Goal: Task Accomplishment & Management: Use online tool/utility

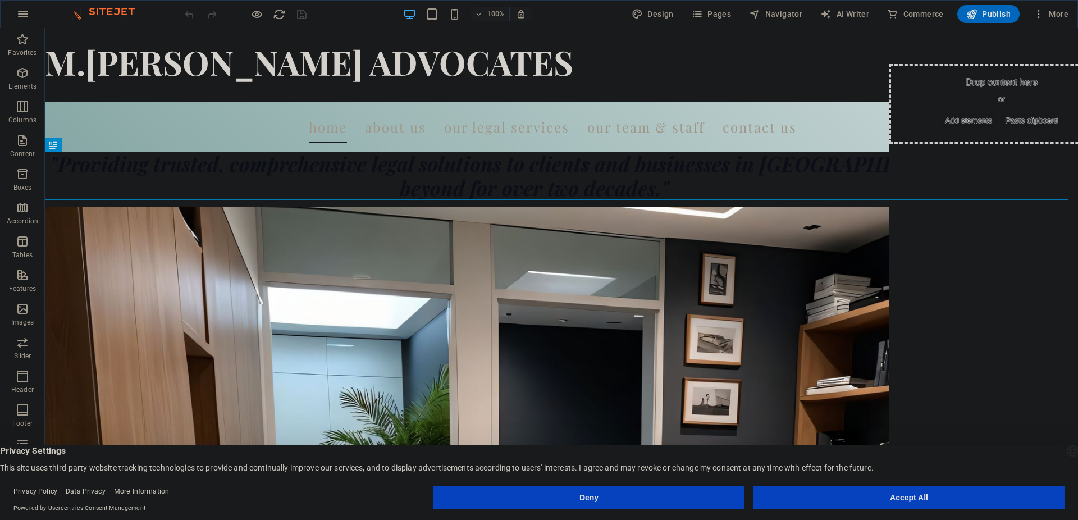
click at [997, 495] on button "Accept All" at bounding box center [908, 497] width 311 height 22
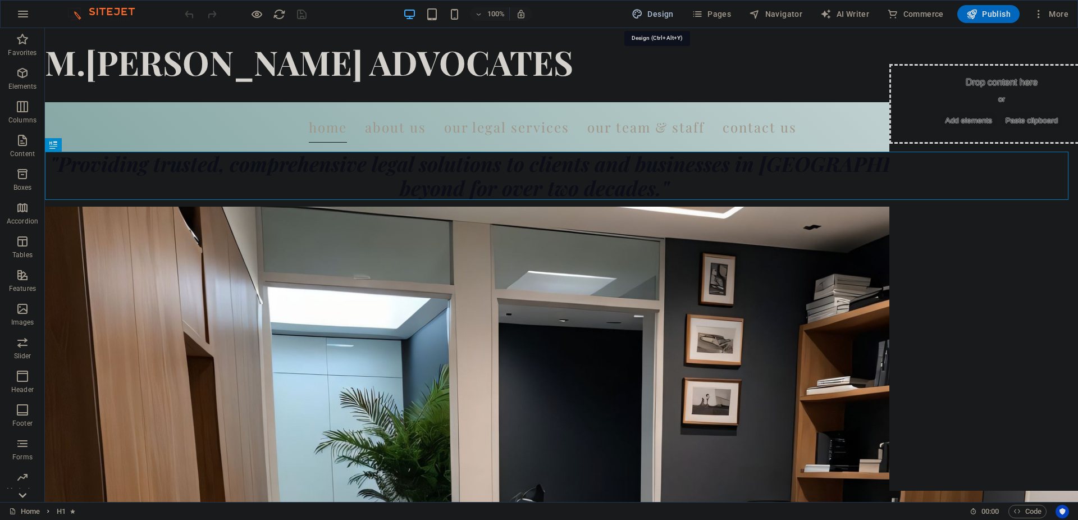
click at [648, 13] on span "Design" at bounding box center [652, 13] width 42 height 11
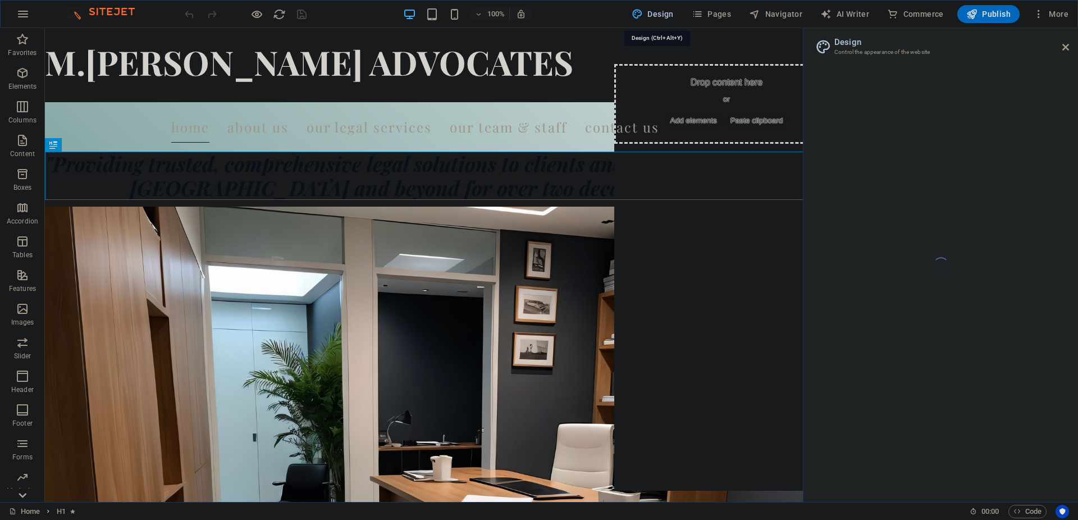
select select "700"
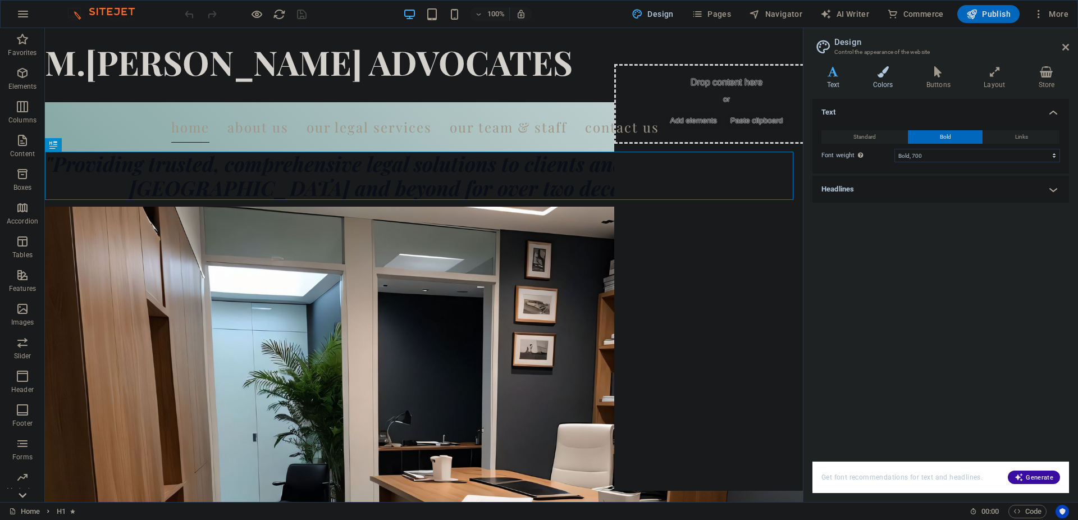
click at [890, 68] on icon at bounding box center [882, 71] width 49 height 11
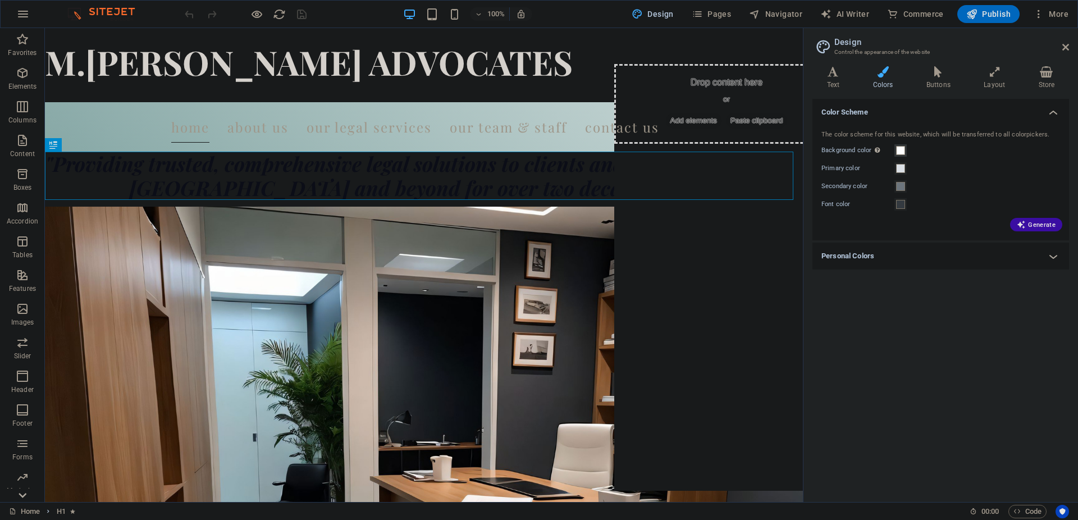
click at [899, 152] on span at bounding box center [900, 150] width 9 height 9
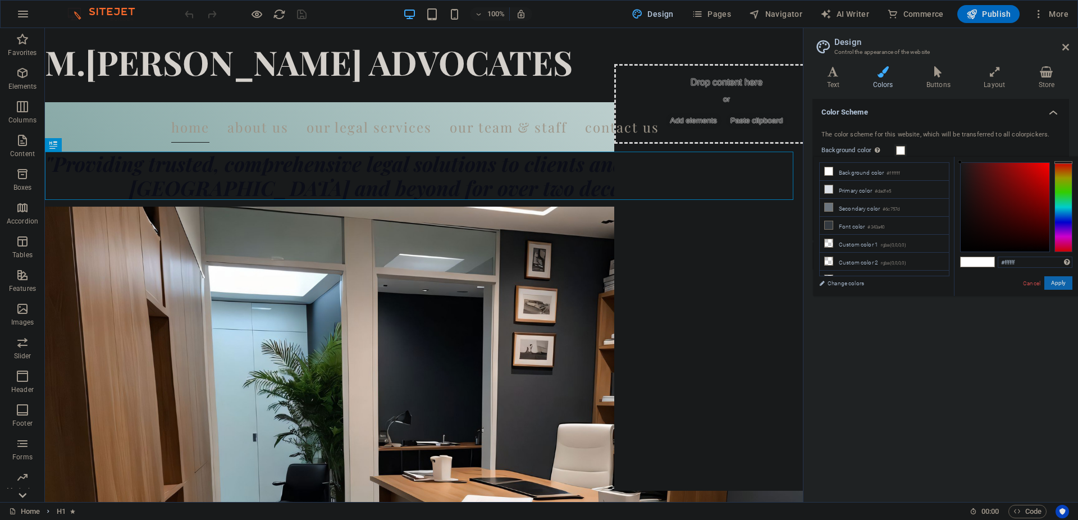
click at [1057, 286] on button "Apply" at bounding box center [1058, 282] width 28 height 13
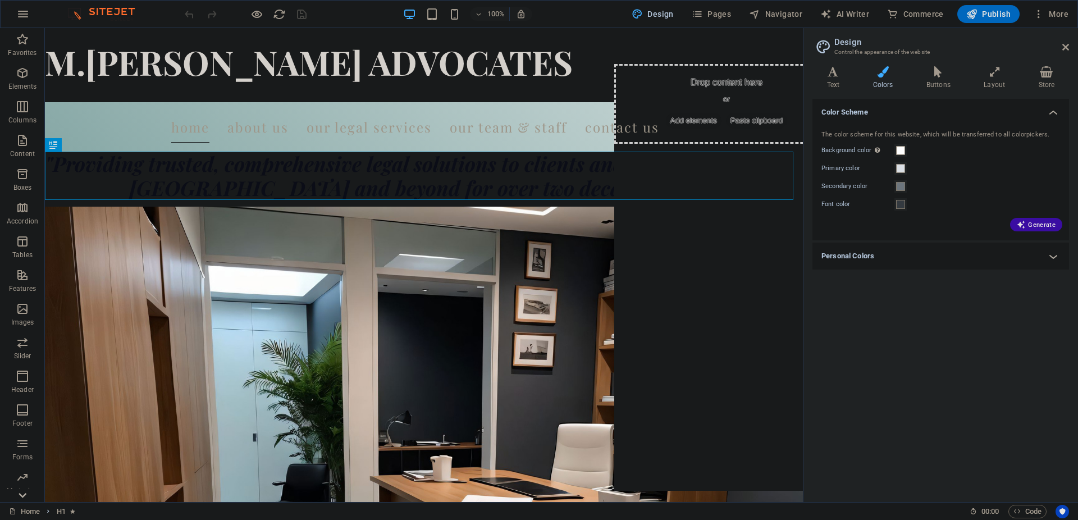
click at [1058, 257] on h4 "Personal Colors" at bounding box center [940, 255] width 257 height 27
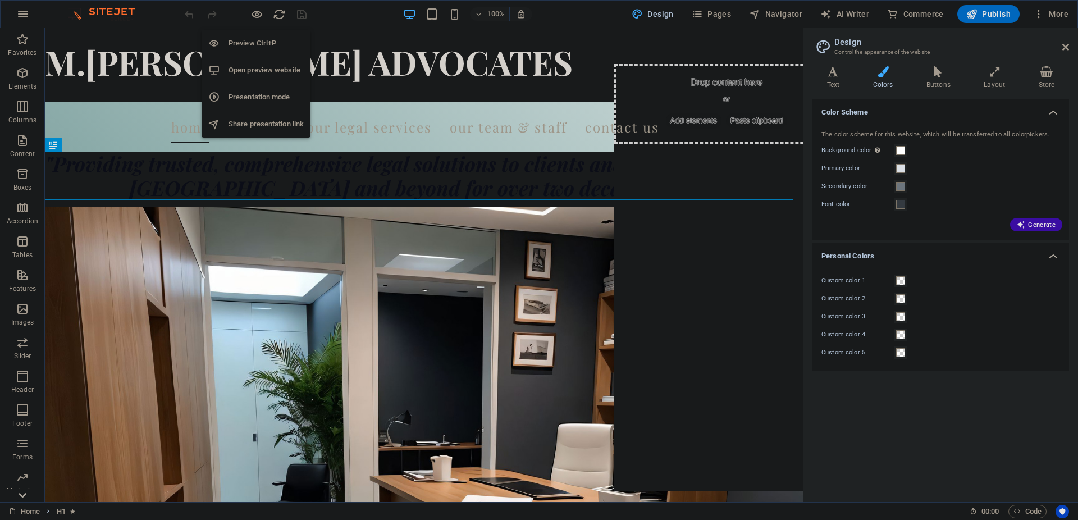
click at [254, 71] on h6 "Open preview website" at bounding box center [265, 69] width 75 height 13
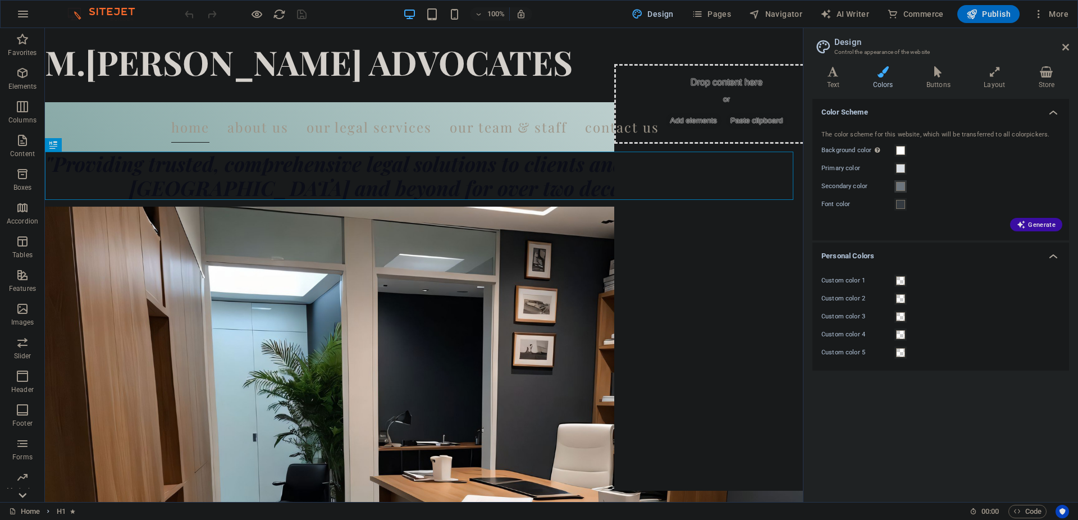
click at [901, 187] on span at bounding box center [900, 186] width 9 height 9
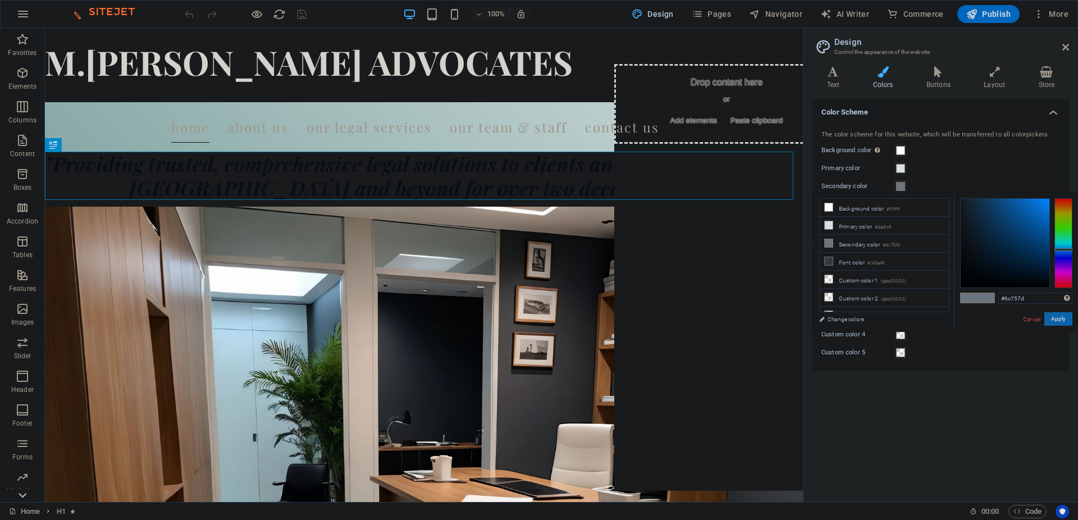
click at [1062, 320] on button "Apply" at bounding box center [1058, 318] width 28 height 13
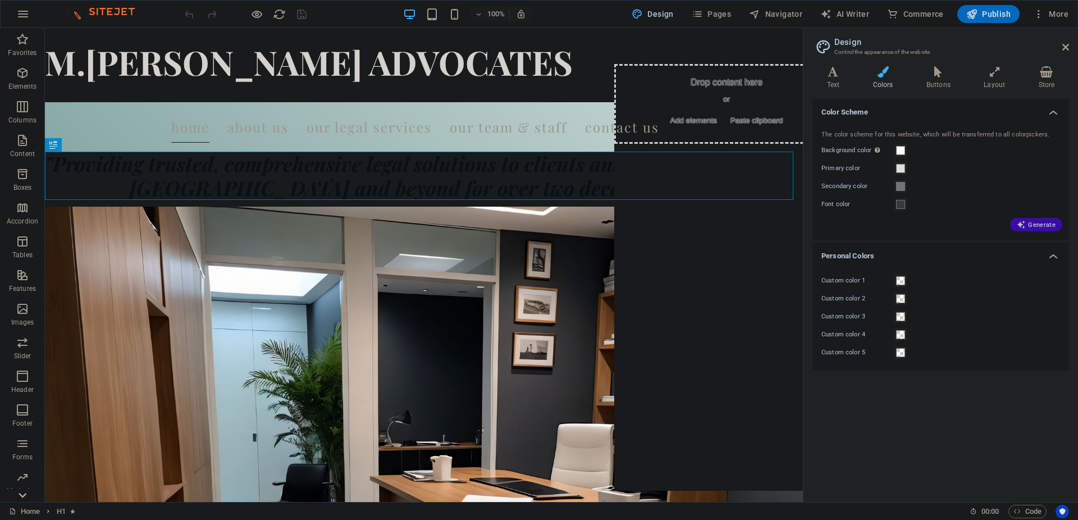
click at [1042, 226] on span "Generate" at bounding box center [1036, 224] width 39 height 9
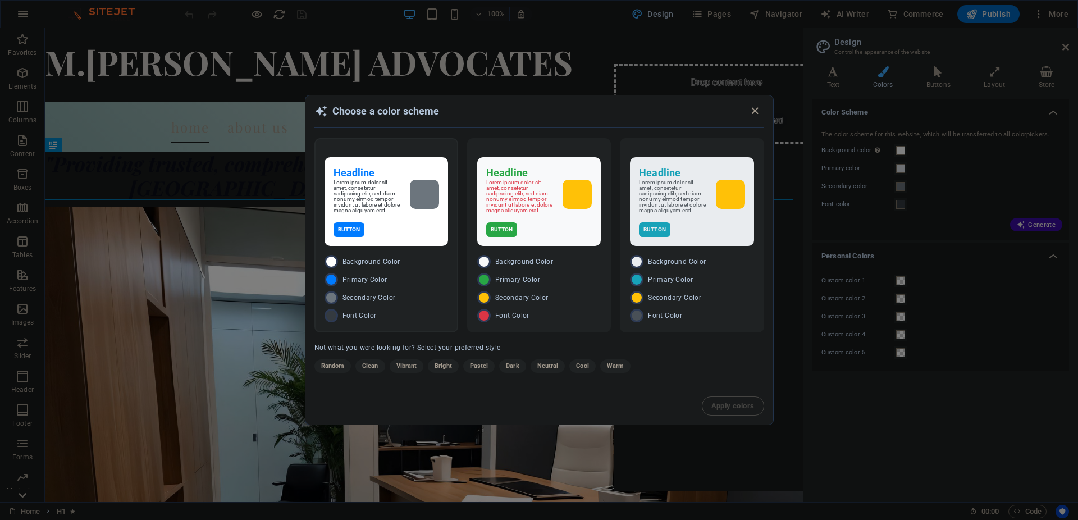
click at [413, 245] on div "Headline Lorem ipsum dolor sit amet, consetetur sadipscing elitr, sed diam nonu…" at bounding box center [385, 201] width 123 height 89
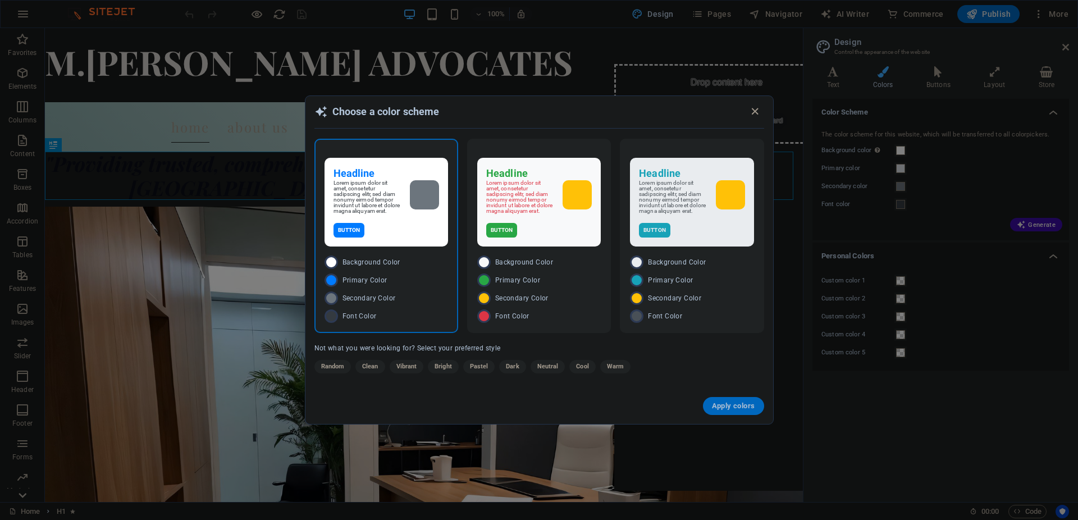
click at [729, 408] on span "Apply colors" at bounding box center [733, 405] width 43 height 9
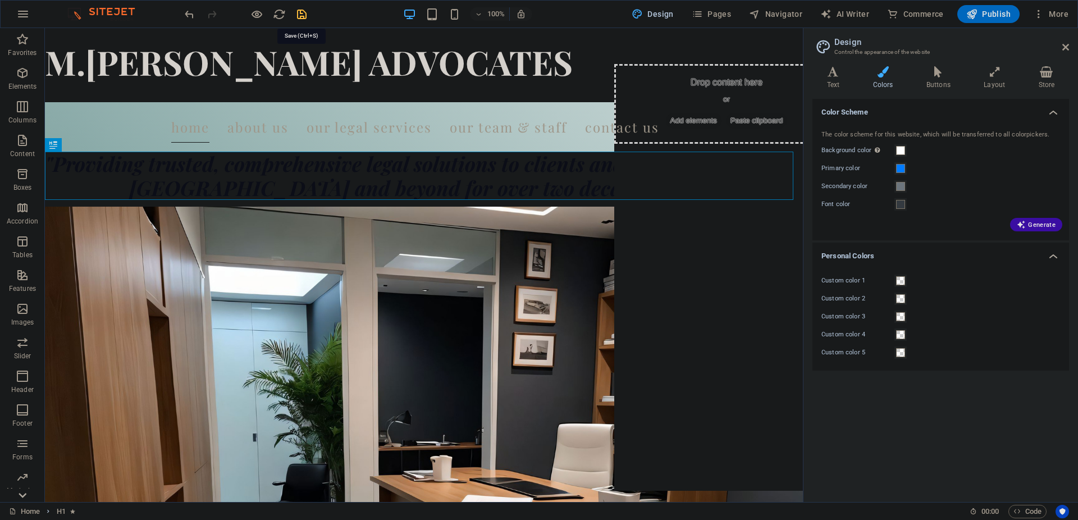
click at [300, 12] on icon "save" at bounding box center [301, 14] width 13 height 13
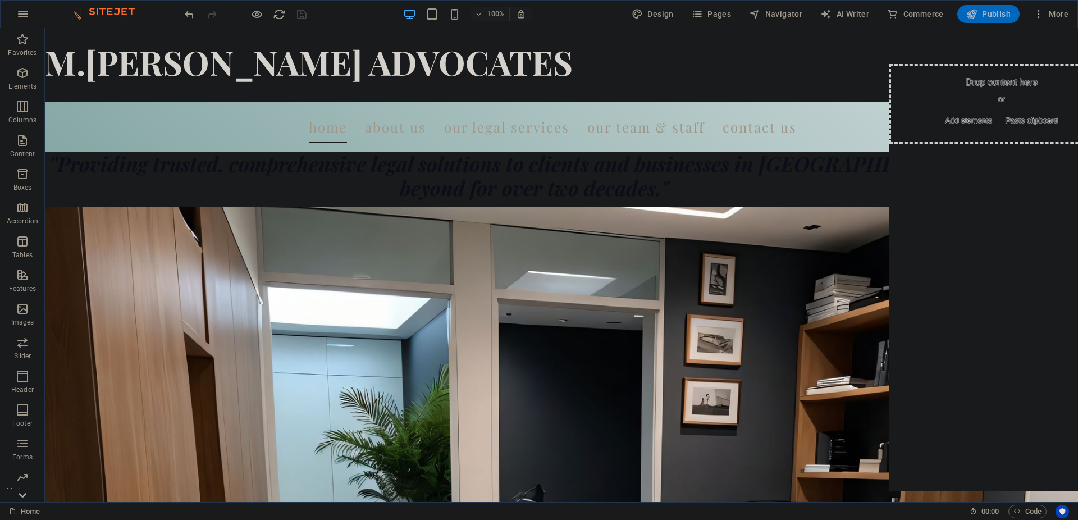
click at [995, 14] on span "Publish" at bounding box center [988, 13] width 44 height 11
